Goal: Transaction & Acquisition: Purchase product/service

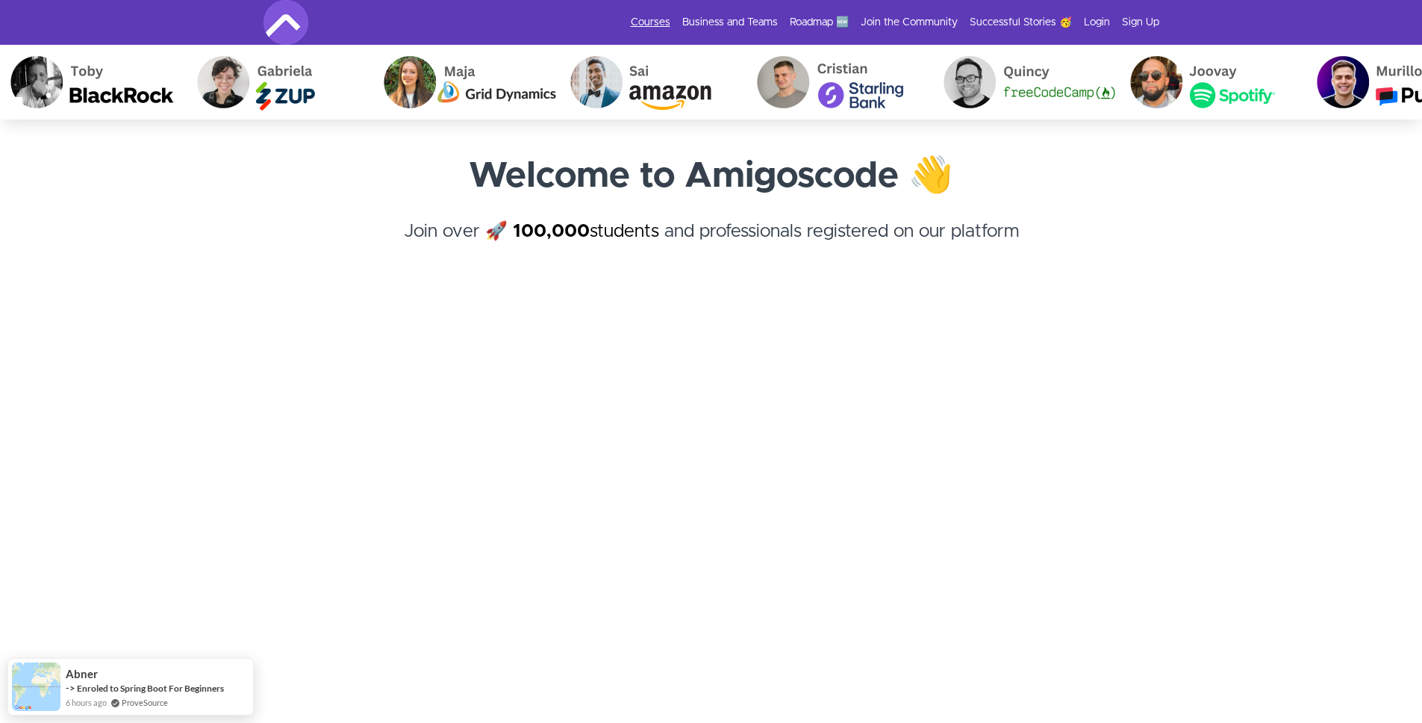
click at [649, 25] on link "Courses" at bounding box center [651, 22] width 40 height 15
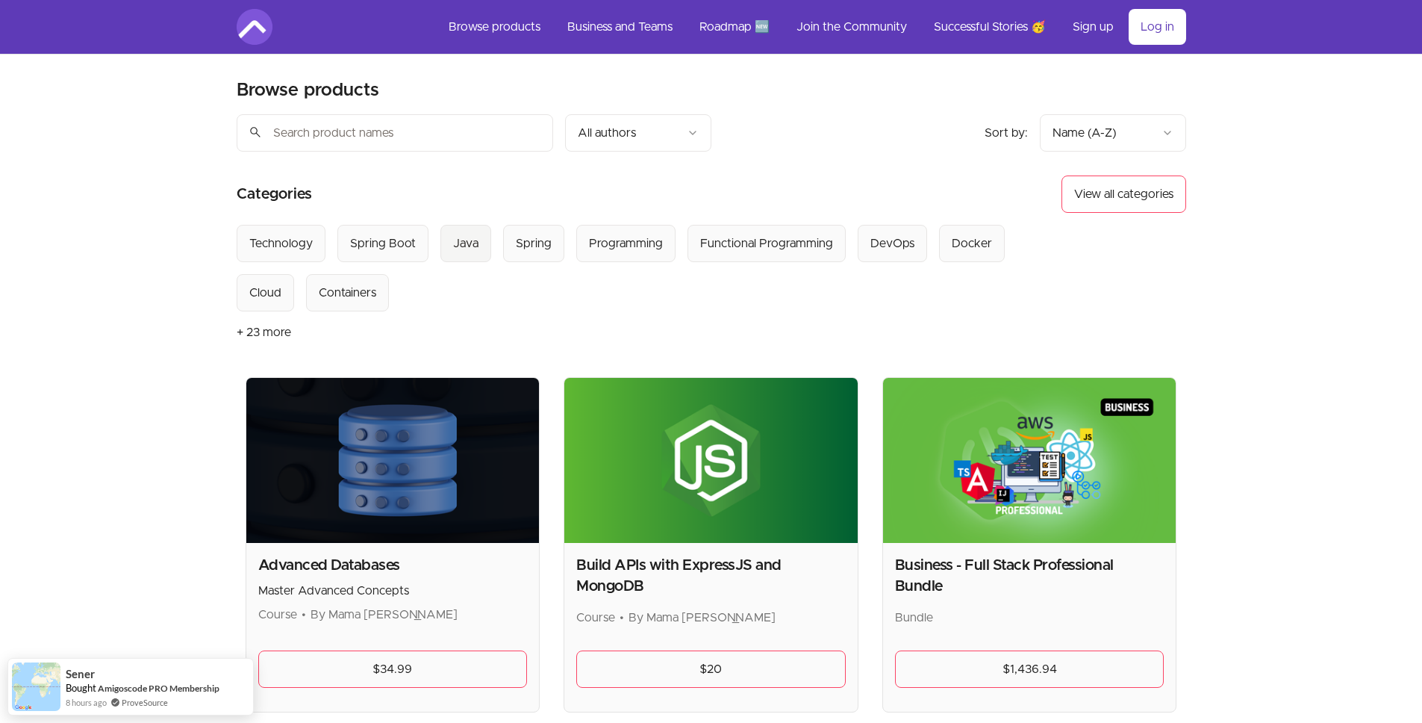
click at [464, 243] on div "Java" at bounding box center [465, 243] width 25 height 18
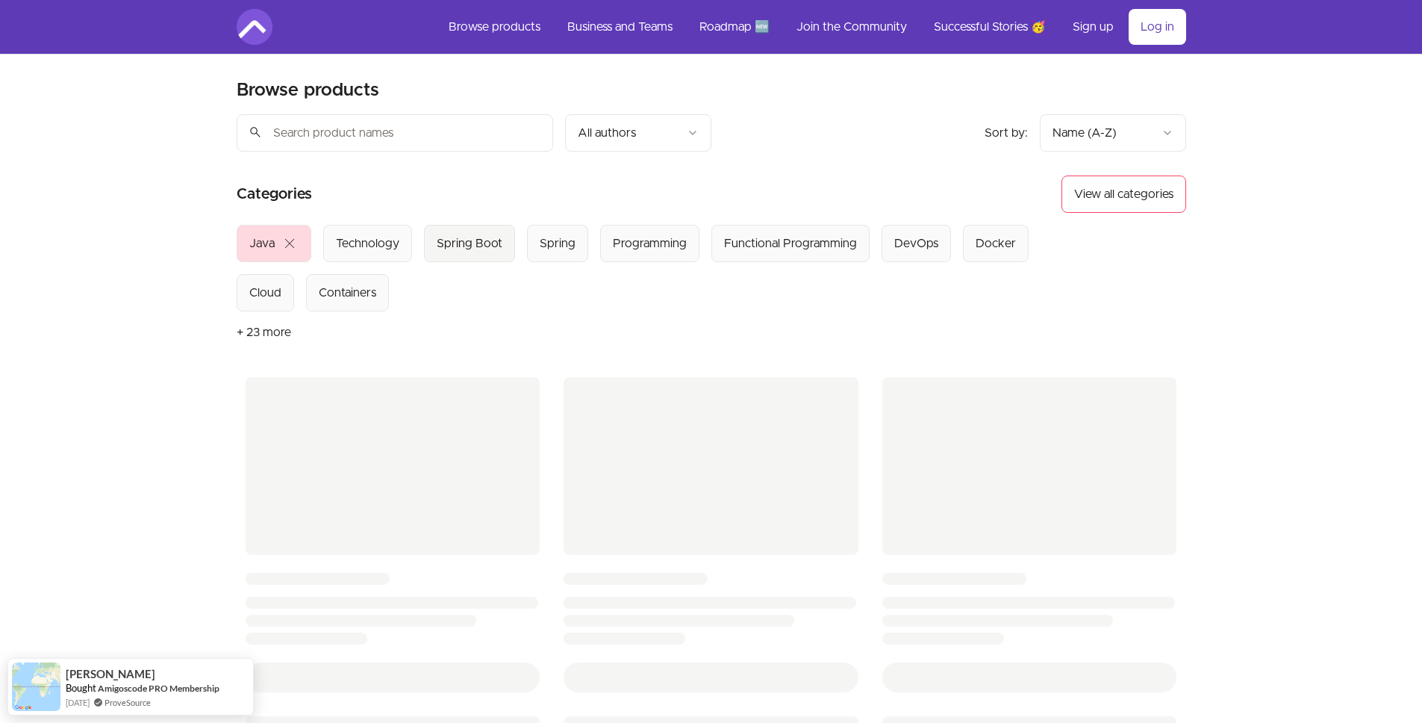
click at [482, 251] on div "Spring Boot" at bounding box center [470, 243] width 66 height 18
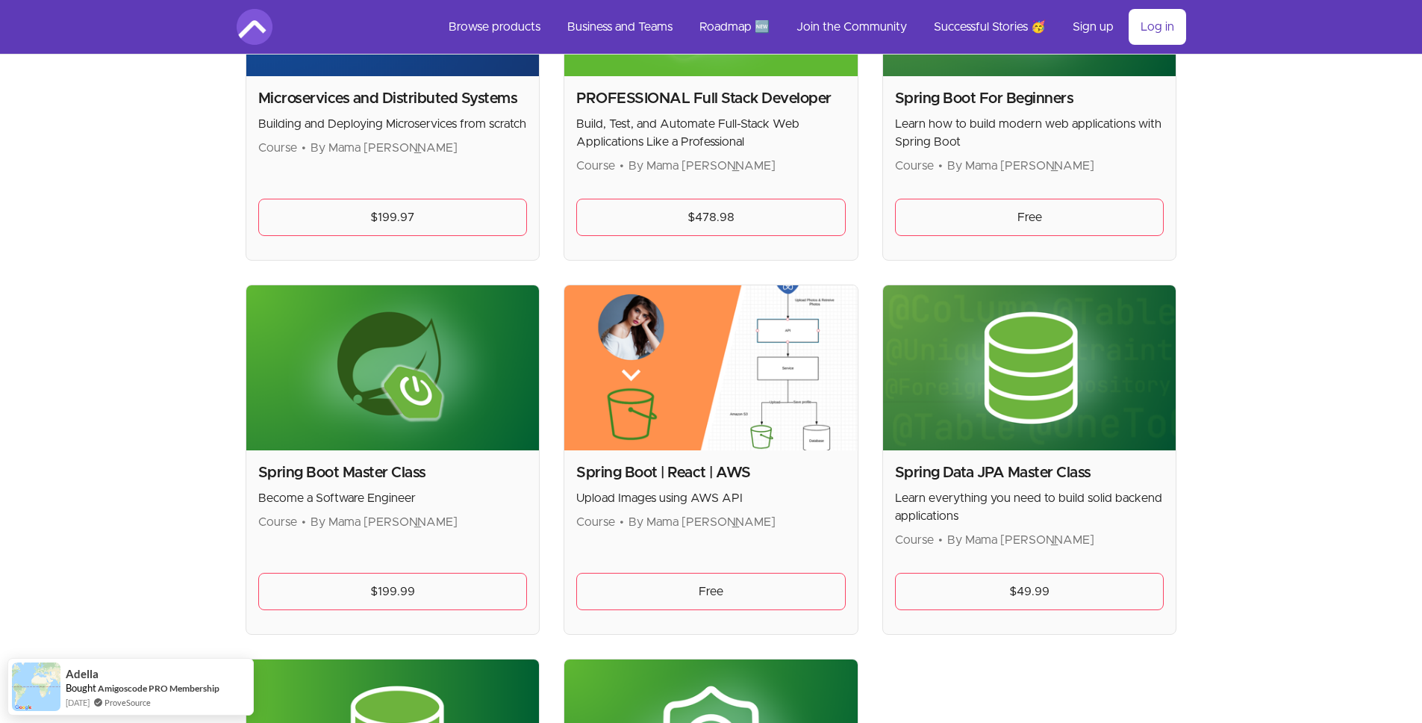
scroll to position [423, 0]
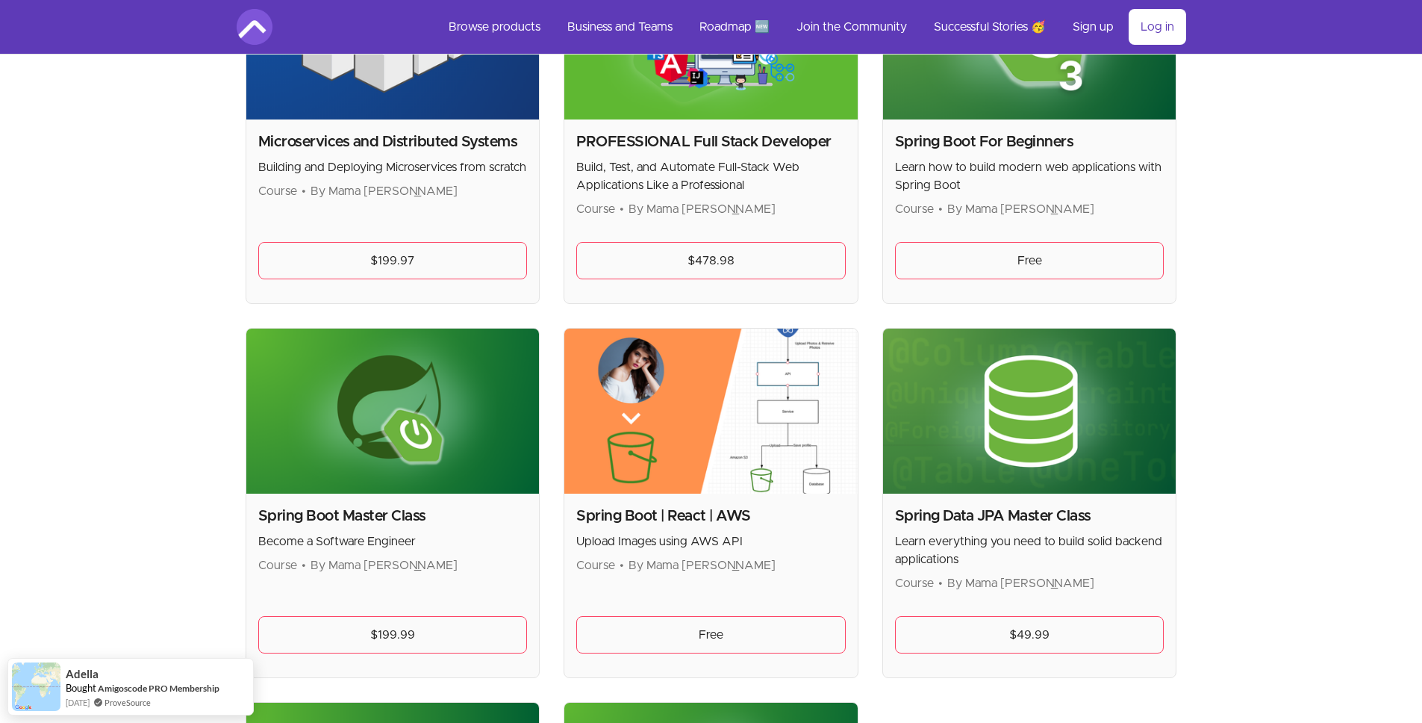
click at [391, 442] on img at bounding box center [392, 410] width 293 height 165
click at [376, 527] on div "Spring Boot Master Class Become a Software Engineer Course • By Mama Samba Brai…" at bounding box center [392, 539] width 269 height 69
click at [375, 540] on p "Become a Software Engineer" at bounding box center [392, 541] width 269 height 18
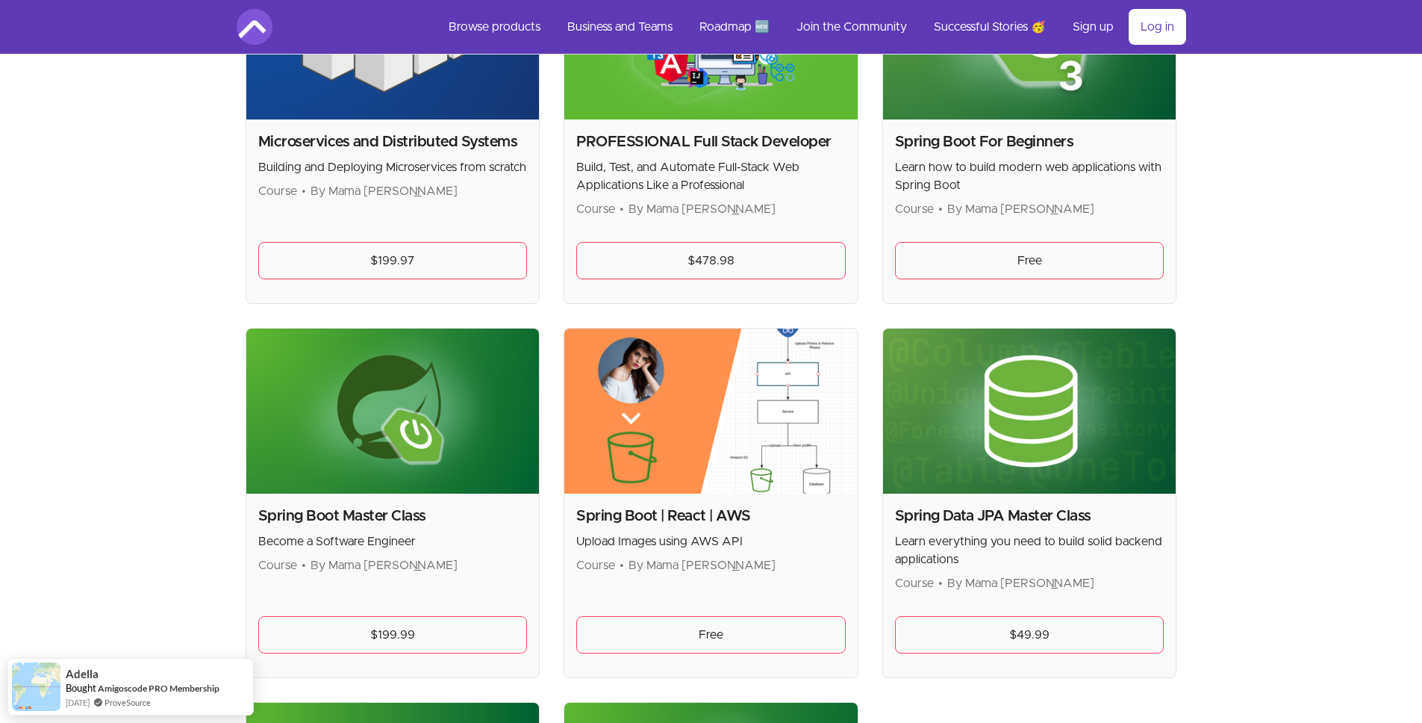
click at [375, 540] on p "Become a Software Engineer" at bounding box center [392, 541] width 269 height 18
click at [386, 619] on link "$199.99" at bounding box center [392, 634] width 269 height 37
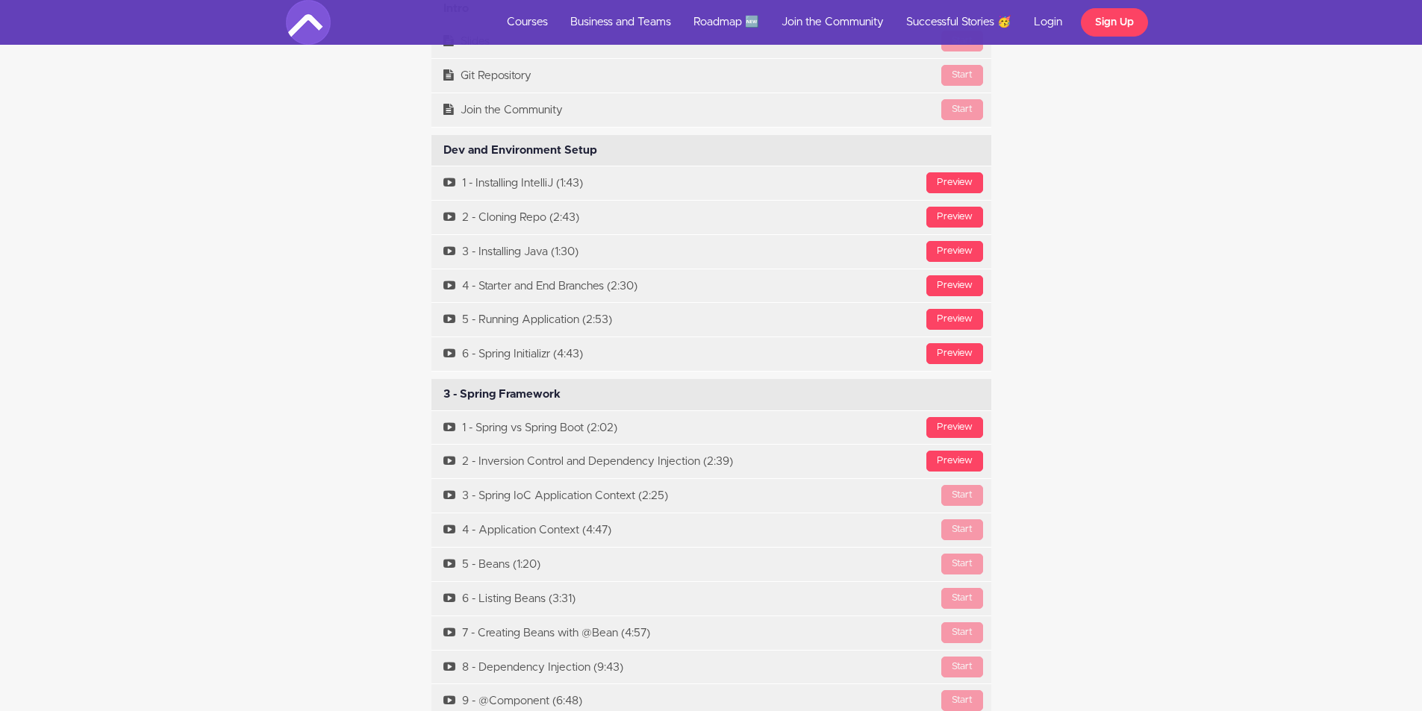
scroll to position [5084, 0]
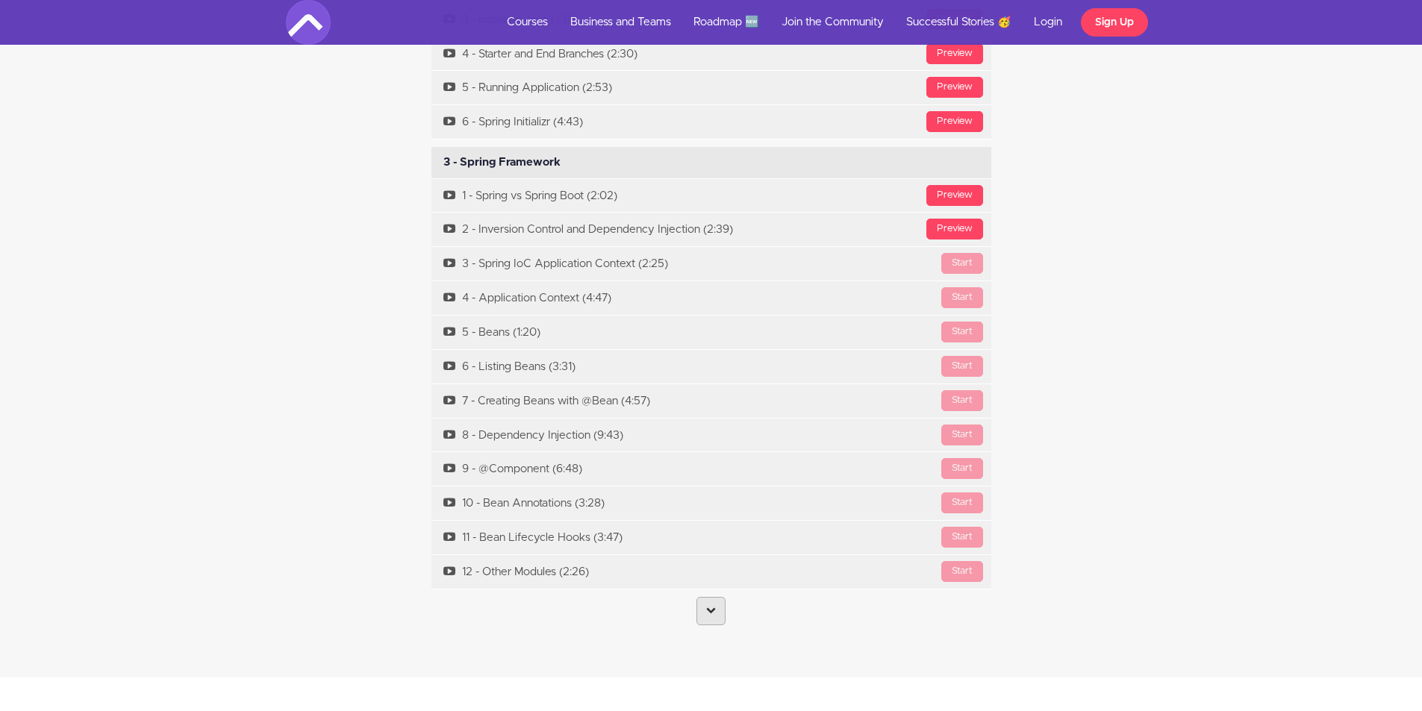
click at [720, 597] on link at bounding box center [711, 611] width 29 height 28
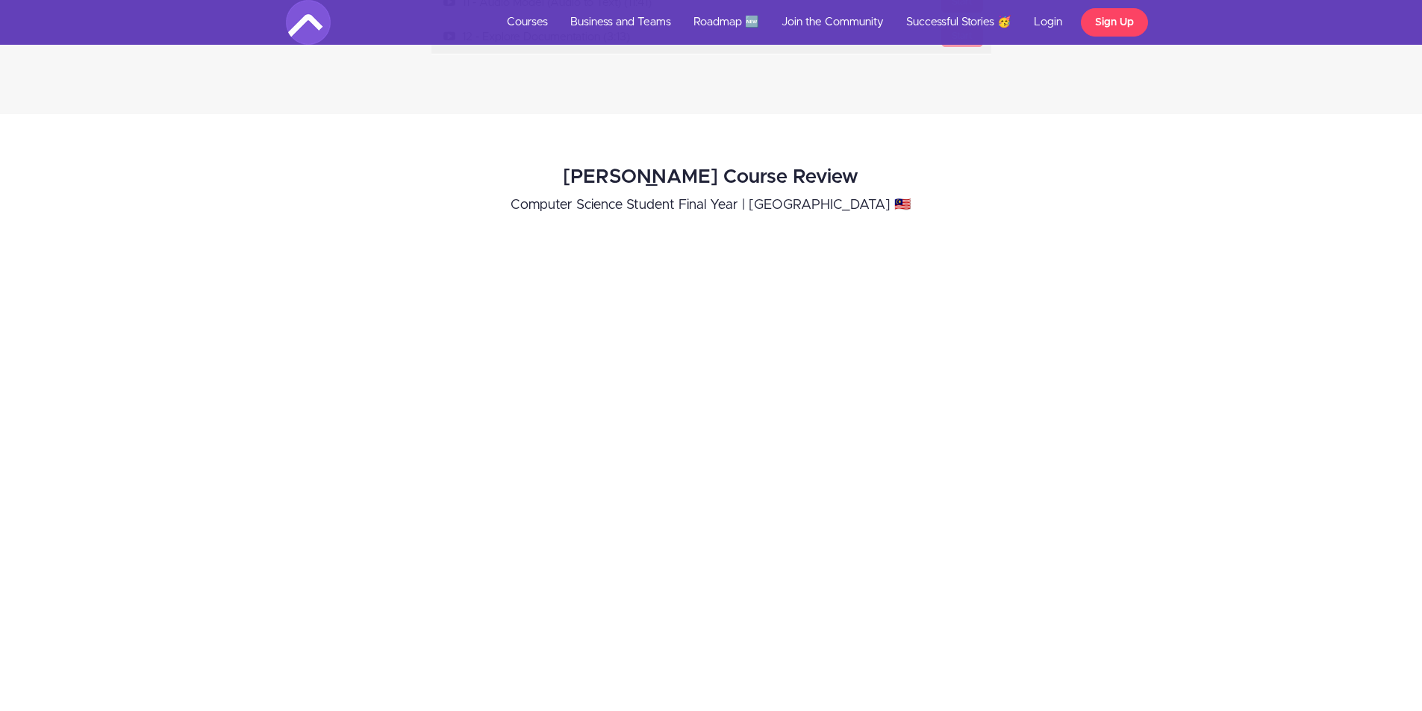
scroll to position [10936, 0]
